Goal: Information Seeking & Learning: Learn about a topic

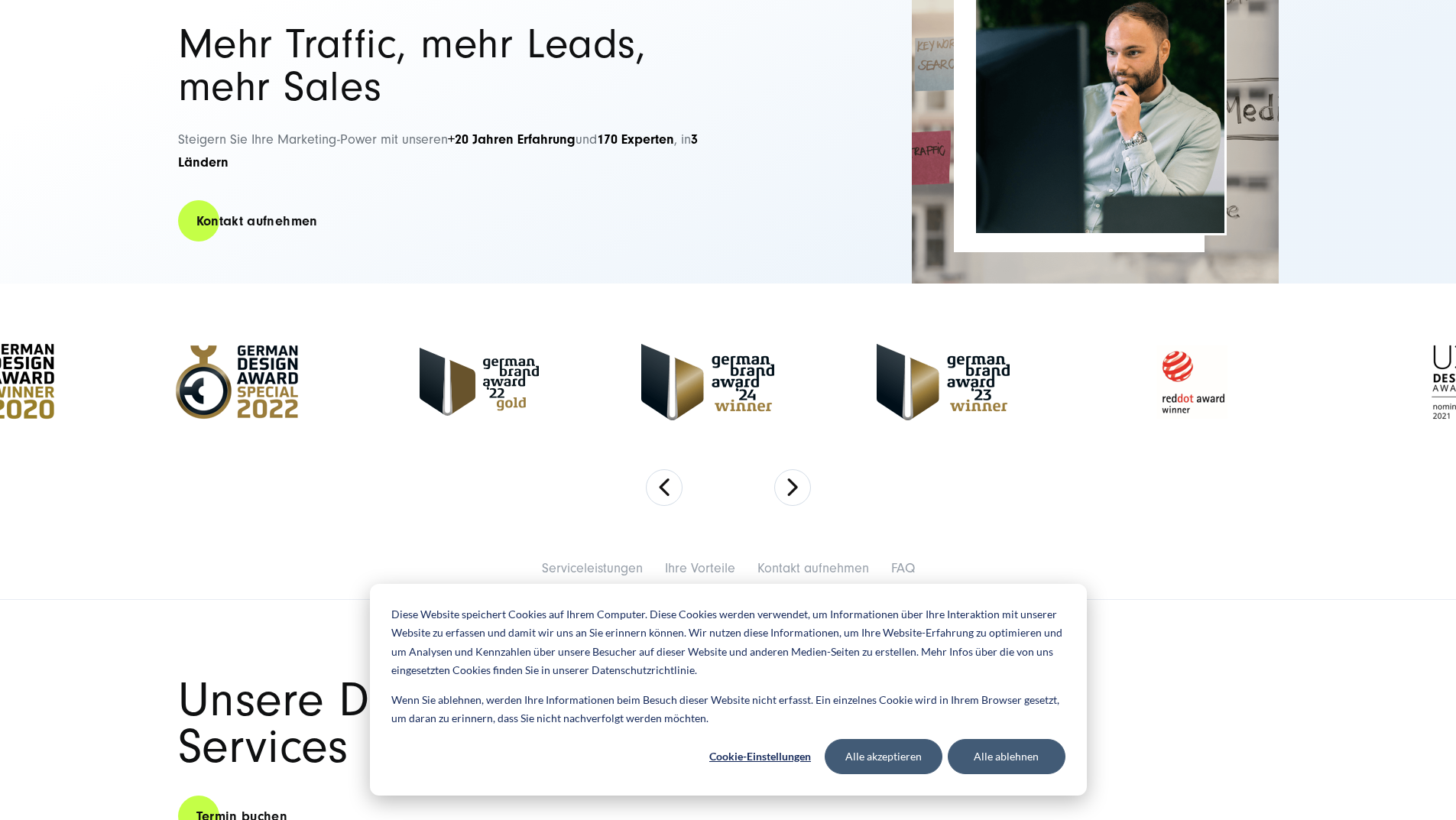
scroll to position [229, 0]
click at [794, 501] on button "Next" at bounding box center [792, 487] width 36 height 36
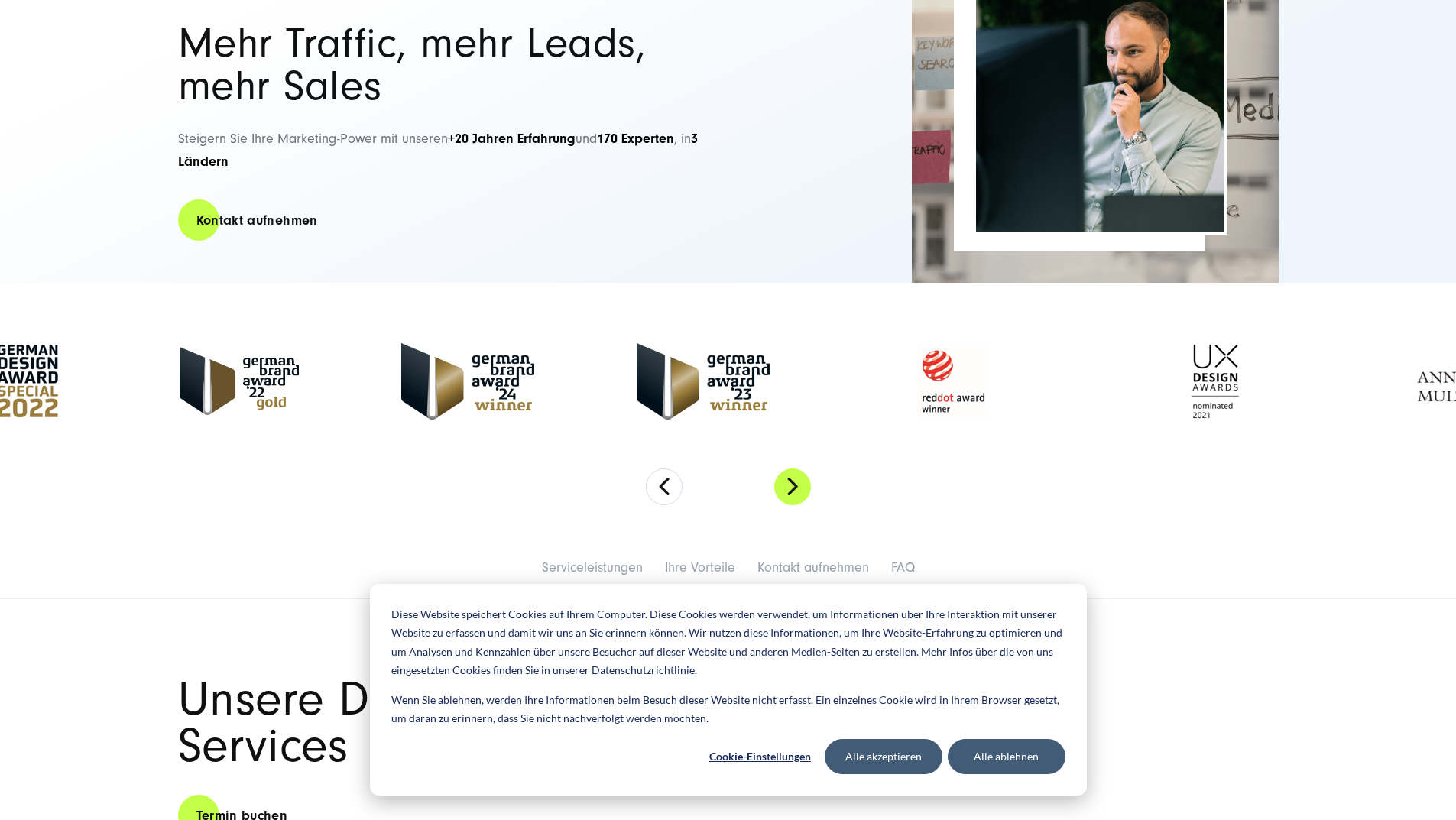
click at [794, 501] on button "Next" at bounding box center [792, 487] width 36 height 36
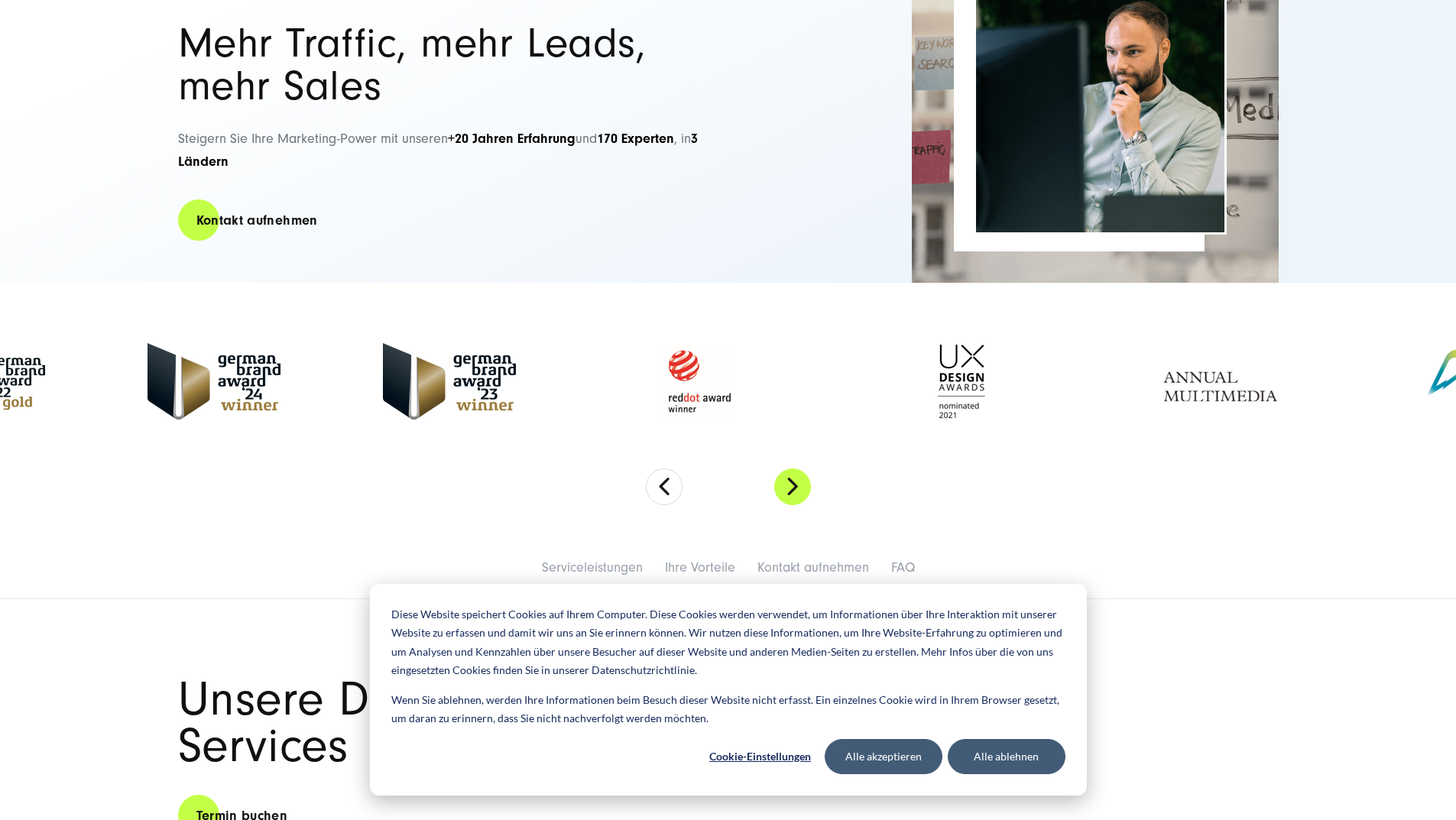
click at [794, 501] on button "Next" at bounding box center [792, 487] width 36 height 36
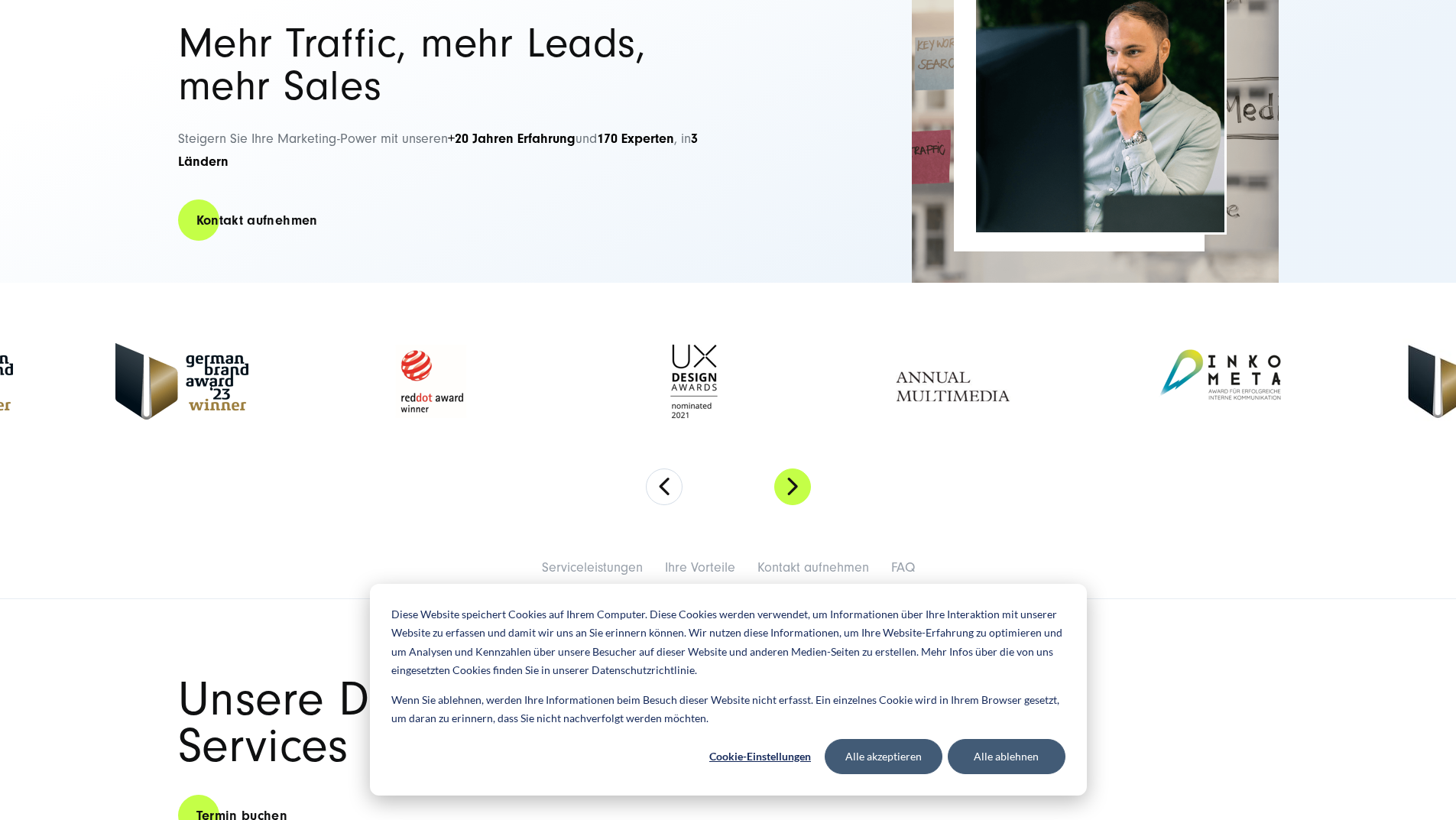
click at [794, 501] on button "Next" at bounding box center [792, 487] width 36 height 36
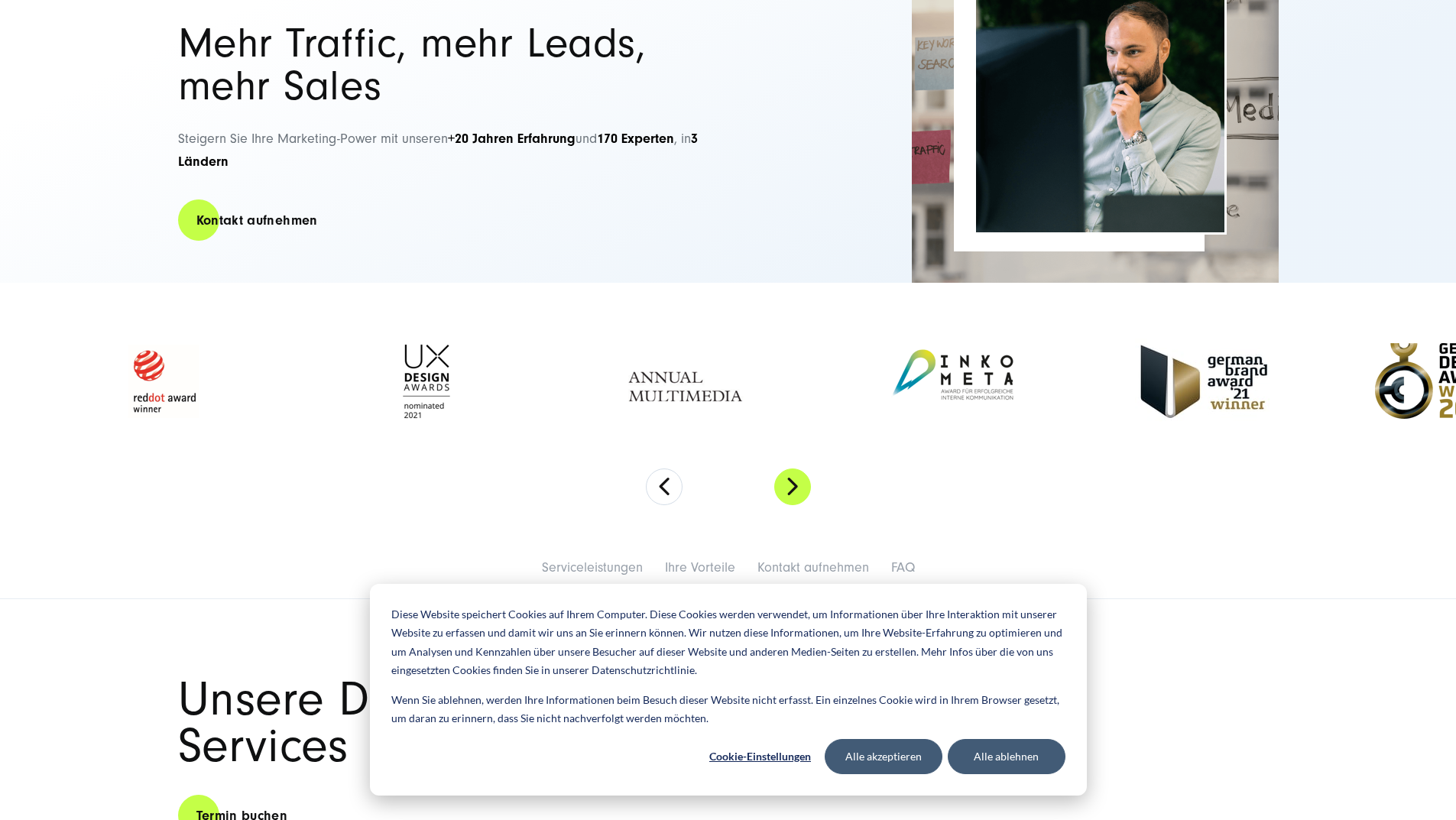
click at [792, 497] on button "Next" at bounding box center [792, 487] width 36 height 36
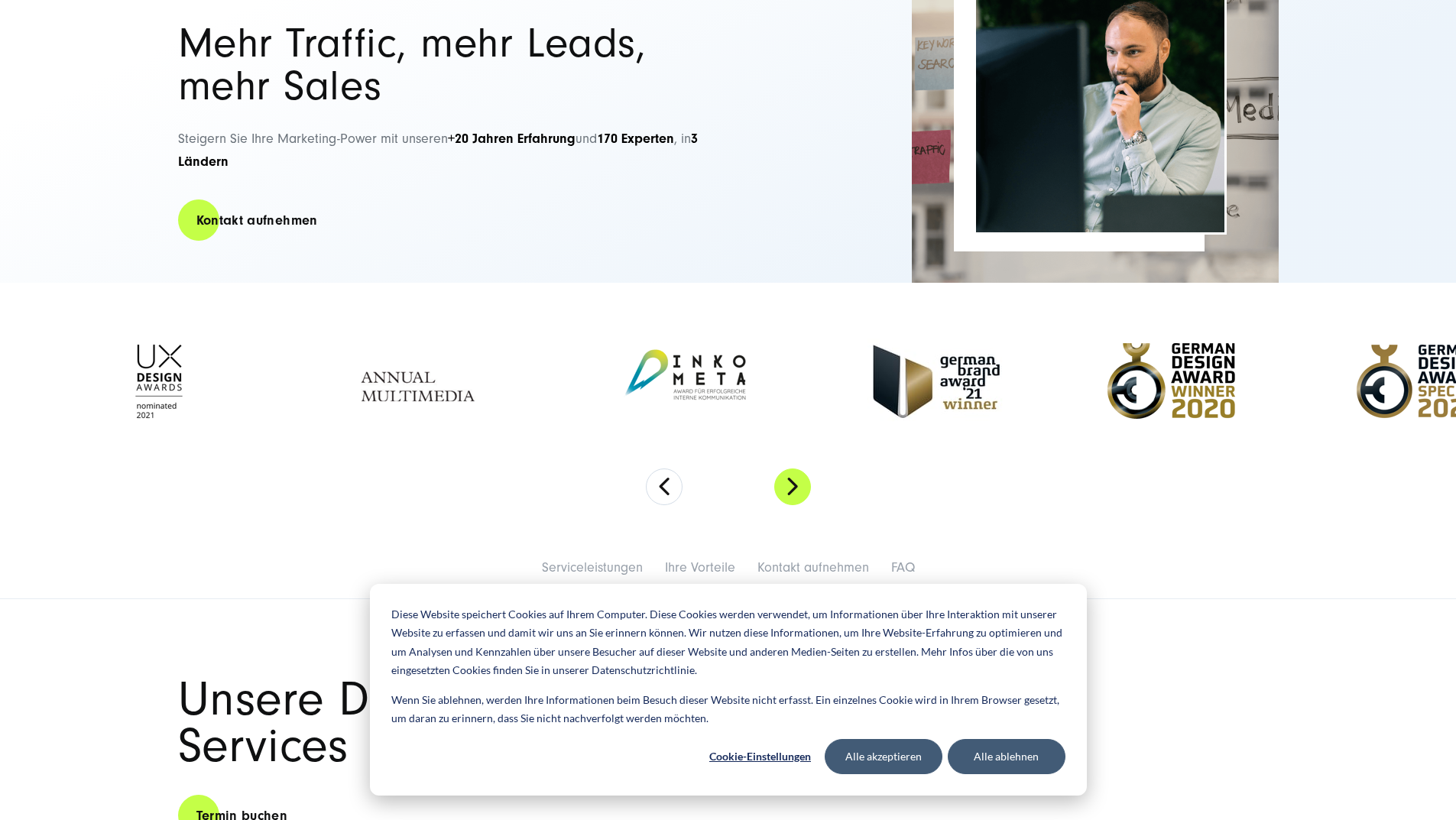
click at [792, 497] on button "Next" at bounding box center [792, 487] width 36 height 36
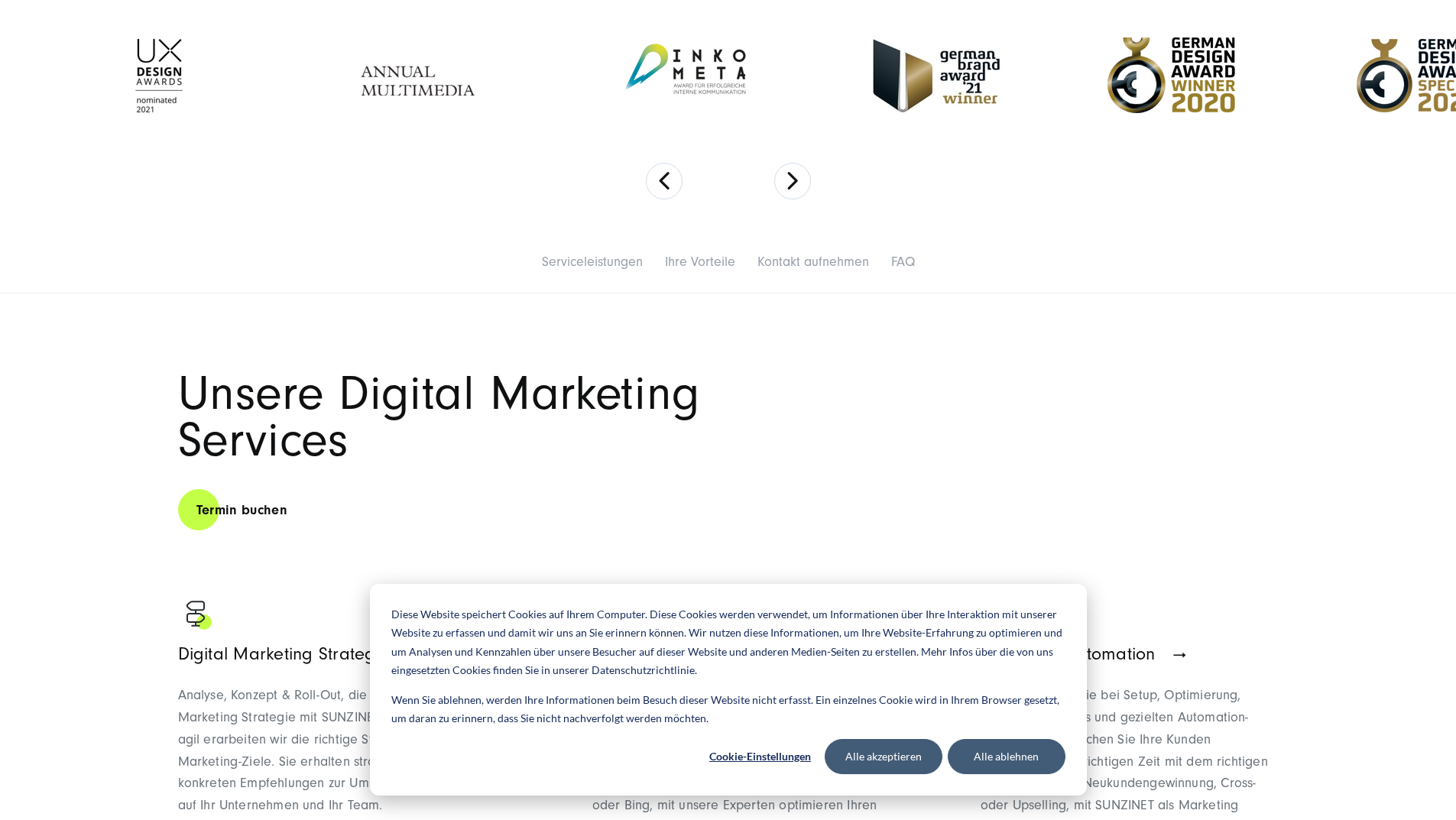
scroll to position [765, 0]
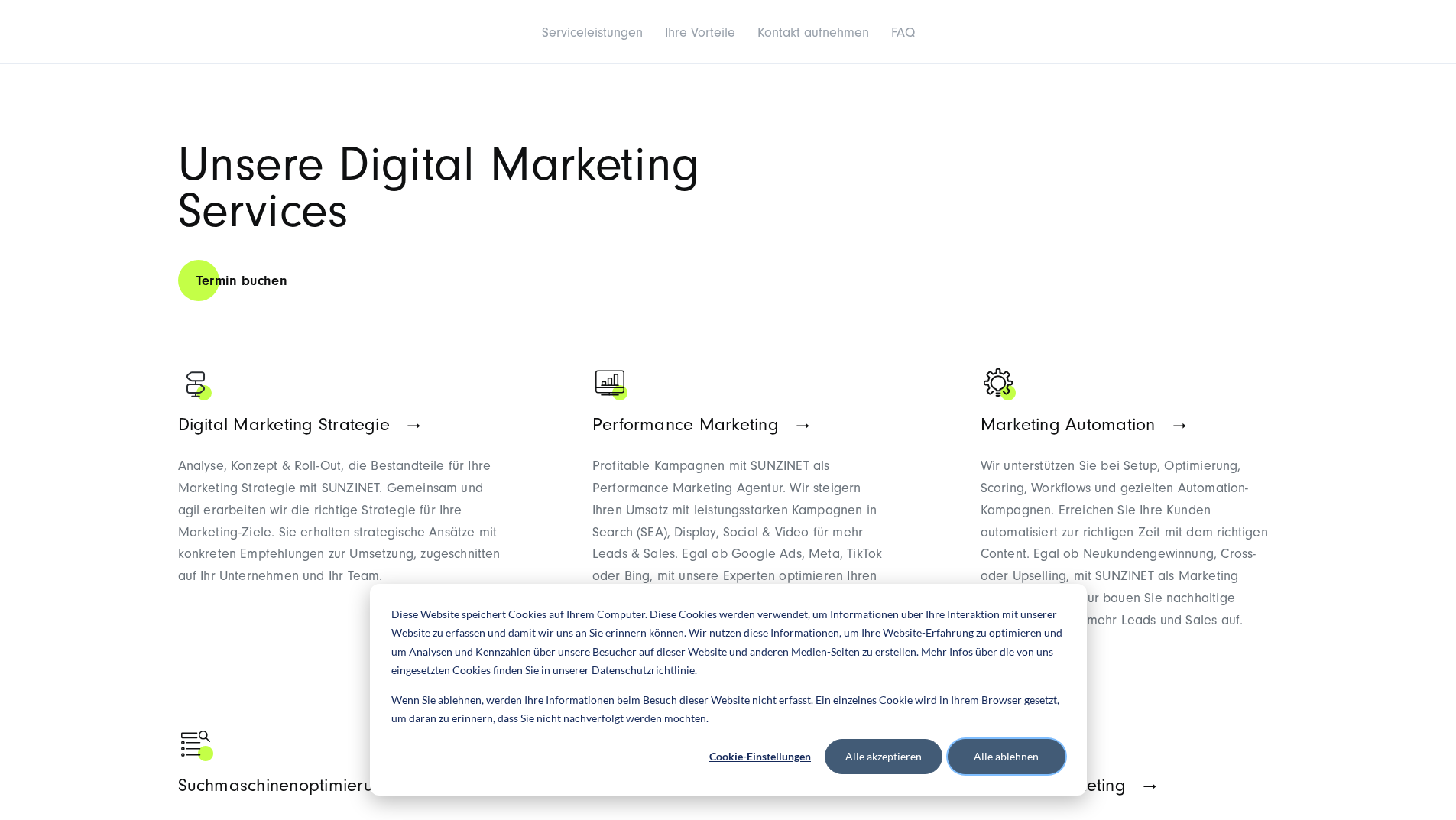
click at [989, 769] on button "Alle ablehnen" at bounding box center [1006, 756] width 117 height 35
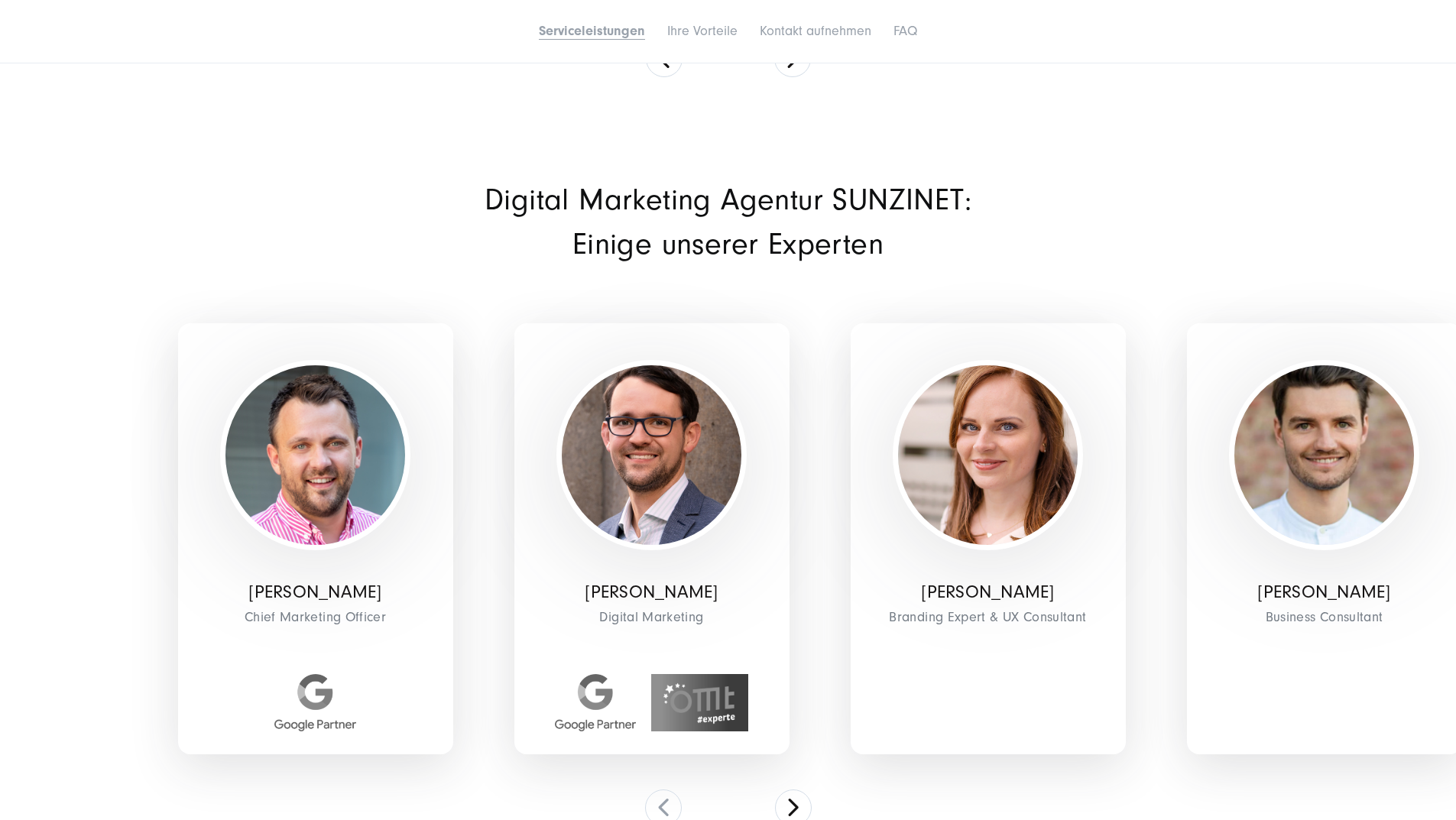
scroll to position [4740, 0]
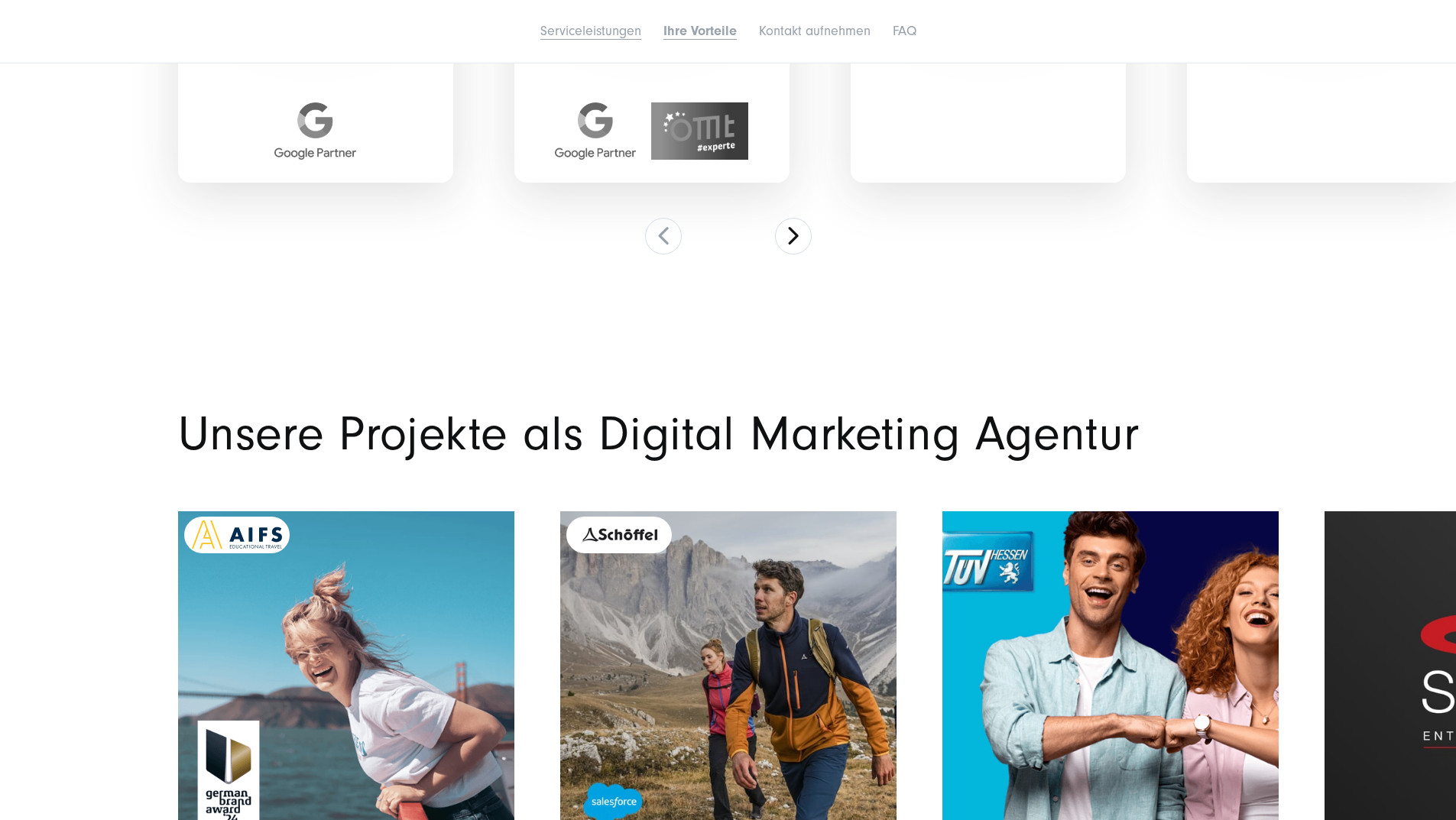
click at [540, 39] on link "Serviceleistungen" at bounding box center [591, 31] width 101 height 16
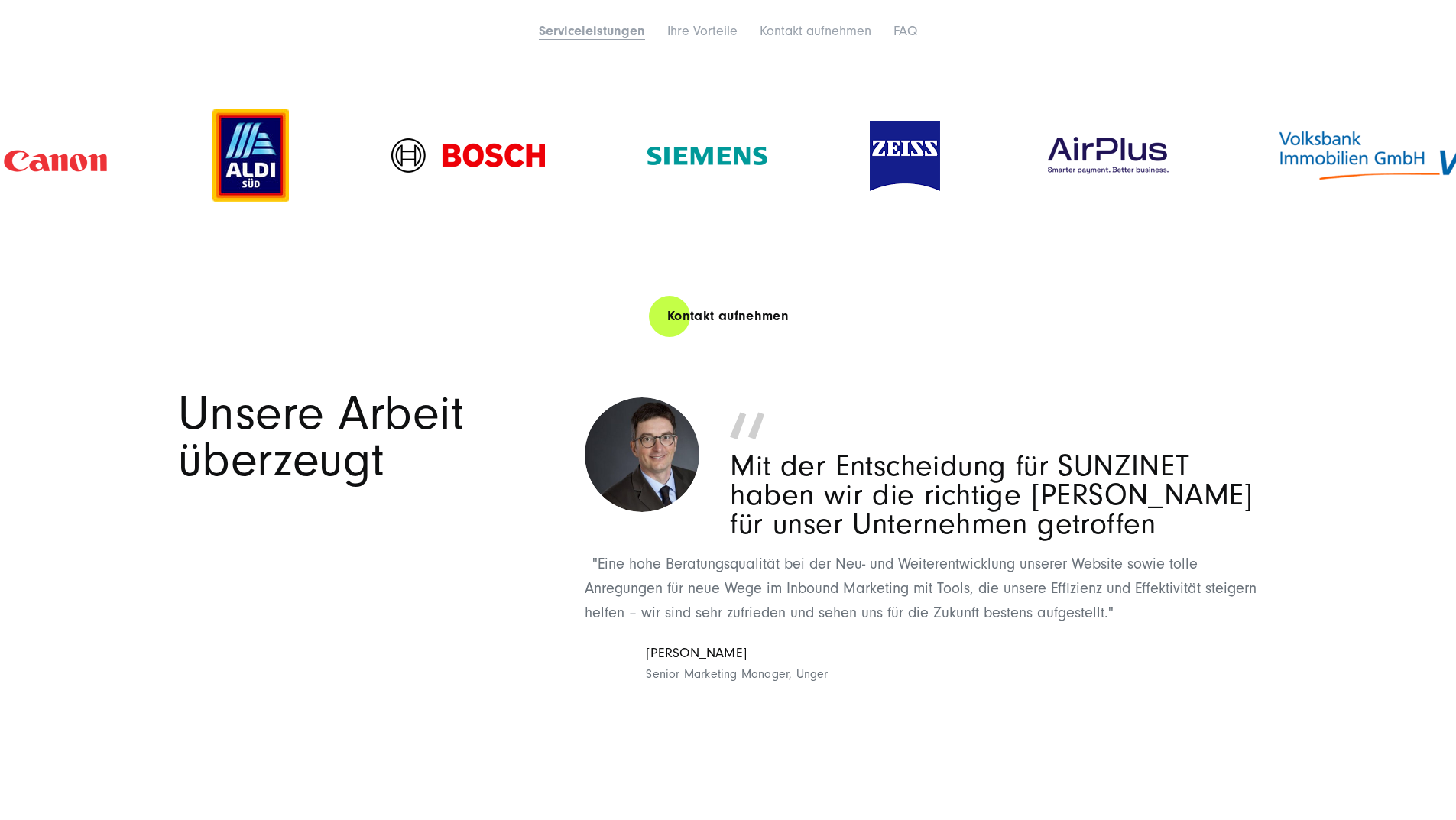
scroll to position [2378, 0]
